Goal: Transaction & Acquisition: Obtain resource

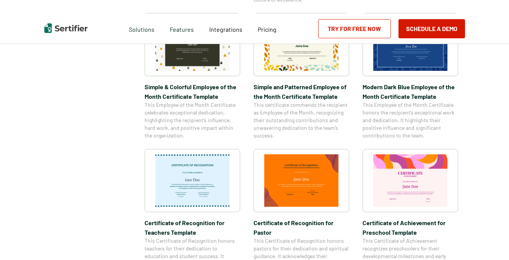
scroll to position [295, 0]
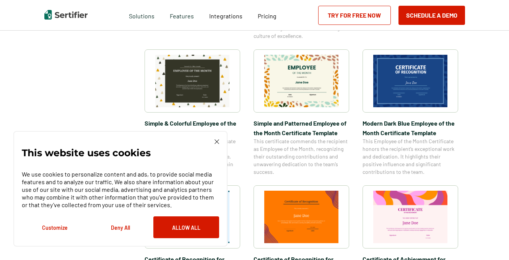
scroll to position [246, 0]
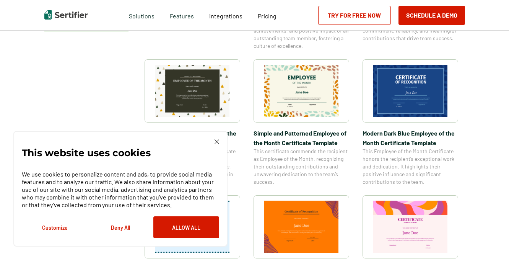
click at [215, 145] on div "This website uses cookies We use cookies to personalize content and ads, to pro…" at bounding box center [120, 188] width 197 height 99
click at [215, 143] on div "This website uses cookies We use cookies to personalize content and ads, to pro…" at bounding box center [120, 188] width 197 height 99
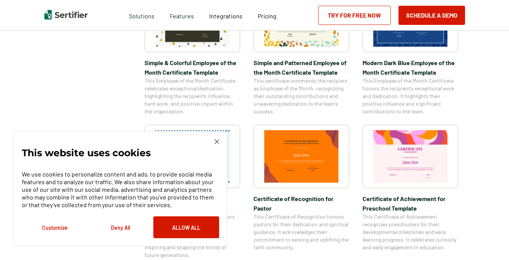
scroll to position [344, 0]
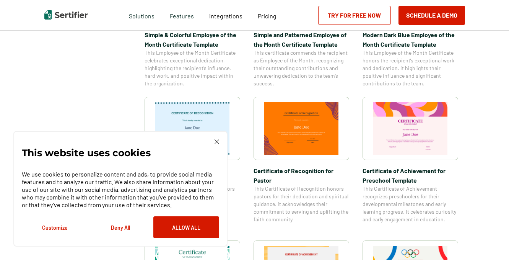
click at [218, 143] on img at bounding box center [217, 141] width 5 height 5
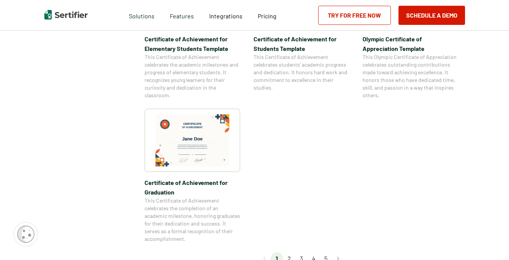
scroll to position [637, 0]
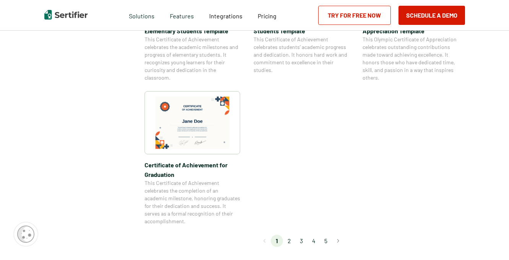
click at [291, 240] on li "2" at bounding box center [289, 241] width 12 height 12
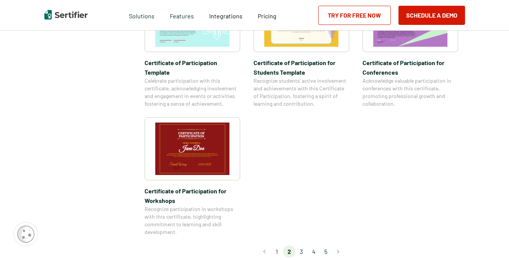
scroll to position [652, 0]
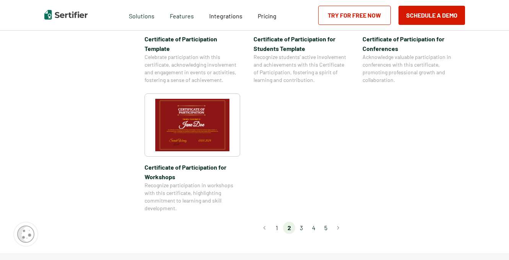
click at [306, 222] on li "3" at bounding box center [301, 228] width 12 height 12
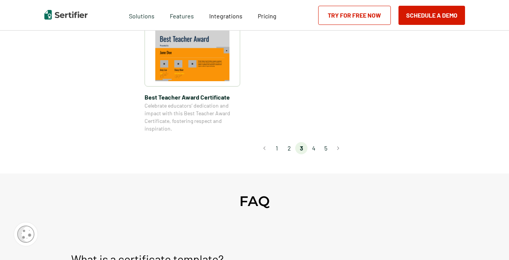
scroll to position [637, 0]
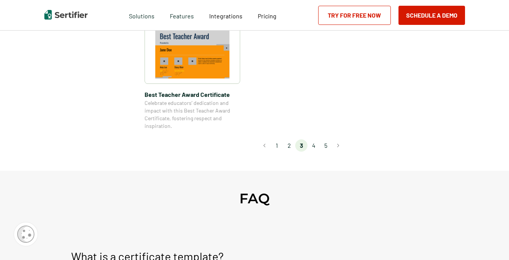
click at [311, 148] on li "4" at bounding box center [314, 145] width 12 height 12
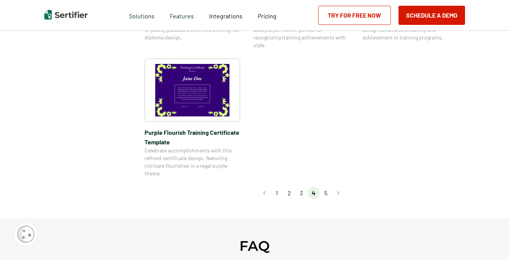
scroll to position [629, 0]
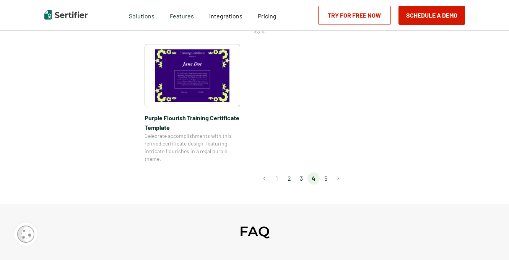
click at [327, 177] on li "5" at bounding box center [326, 178] width 12 height 12
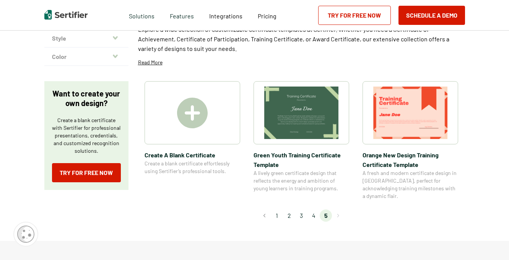
scroll to position [107, 0]
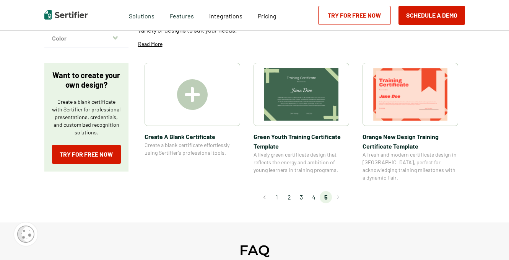
click at [395, 94] on img at bounding box center [410, 94] width 74 height 52
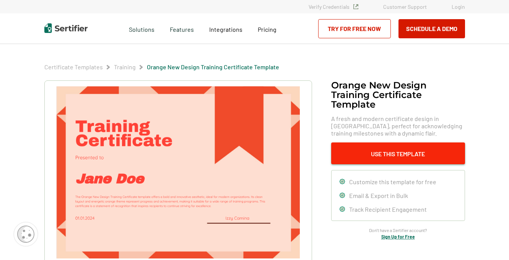
click at [394, 148] on button "Use This Template" at bounding box center [398, 153] width 134 height 22
